Goal: Find specific page/section: Find specific page/section

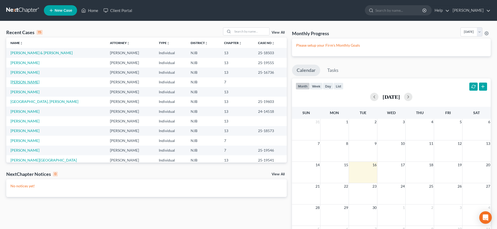
click at [24, 83] on link "[PERSON_NAME]" at bounding box center [24, 82] width 29 height 4
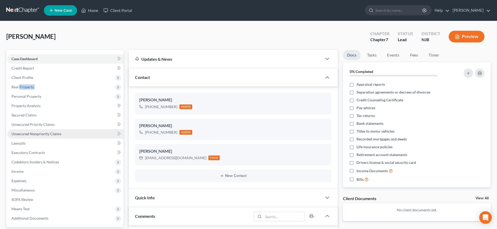
click at [49, 134] on span "Unsecured Nonpriority Claims" at bounding box center [36, 134] width 50 height 4
